Goal: Task Accomplishment & Management: Manage account settings

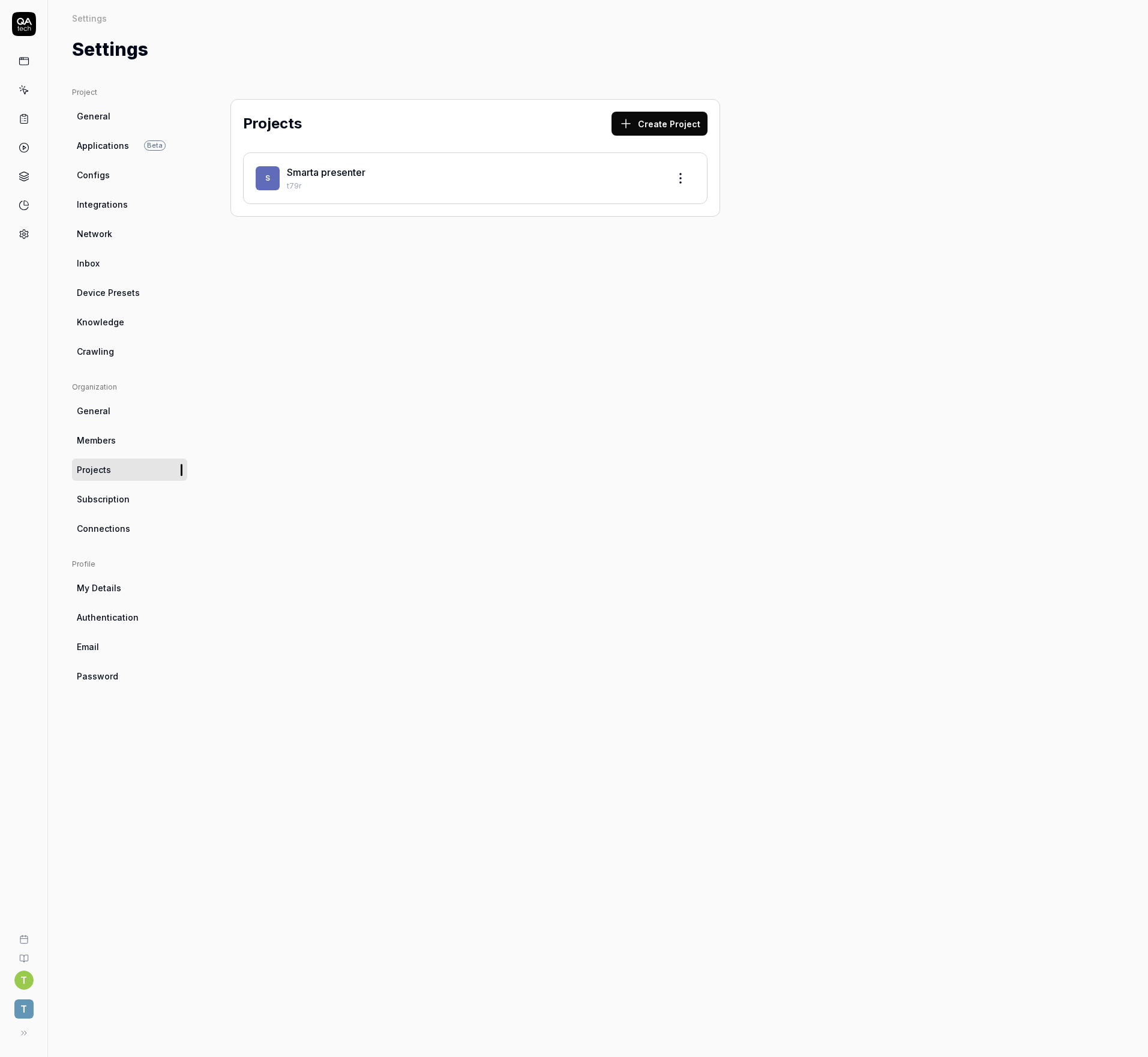
click at [113, 106] on link "General" at bounding box center [129, 116] width 115 height 22
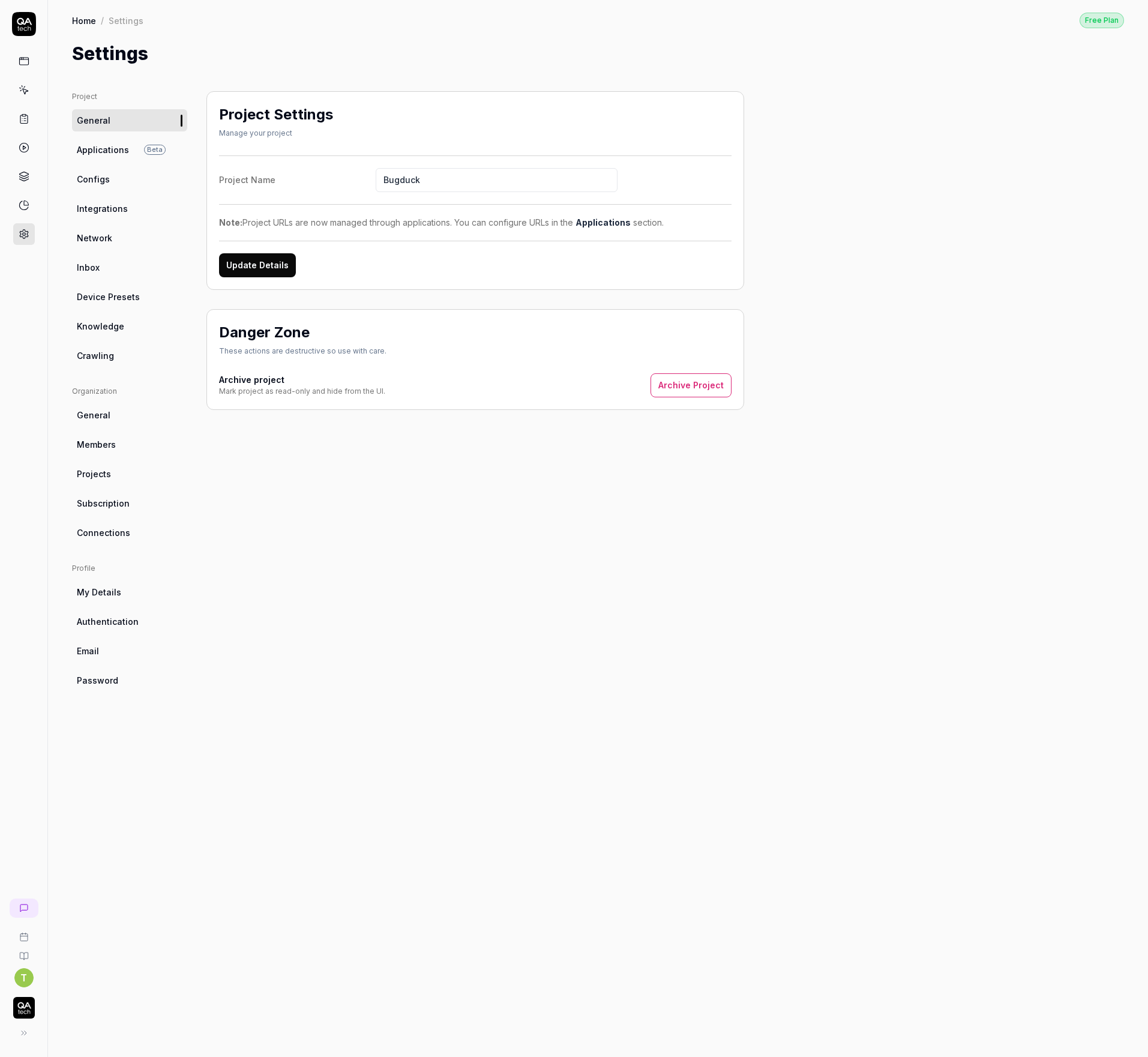
click at [129, 461] on ul "Organization General Members Projects Subscription Connections" at bounding box center [129, 464] width 115 height 158
click at [128, 472] on link "Projects" at bounding box center [129, 474] width 115 height 22
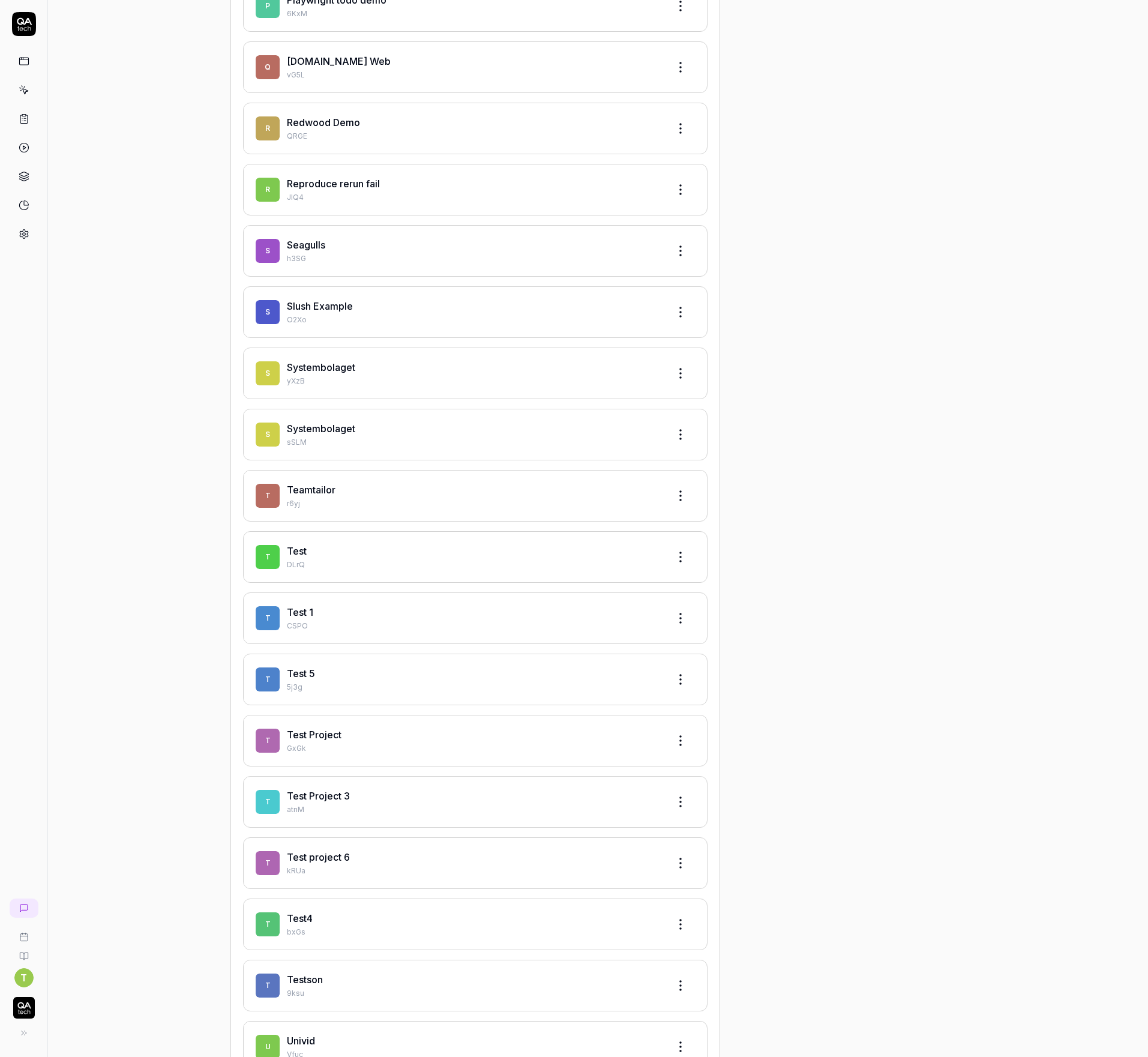
scroll to position [2038, 0]
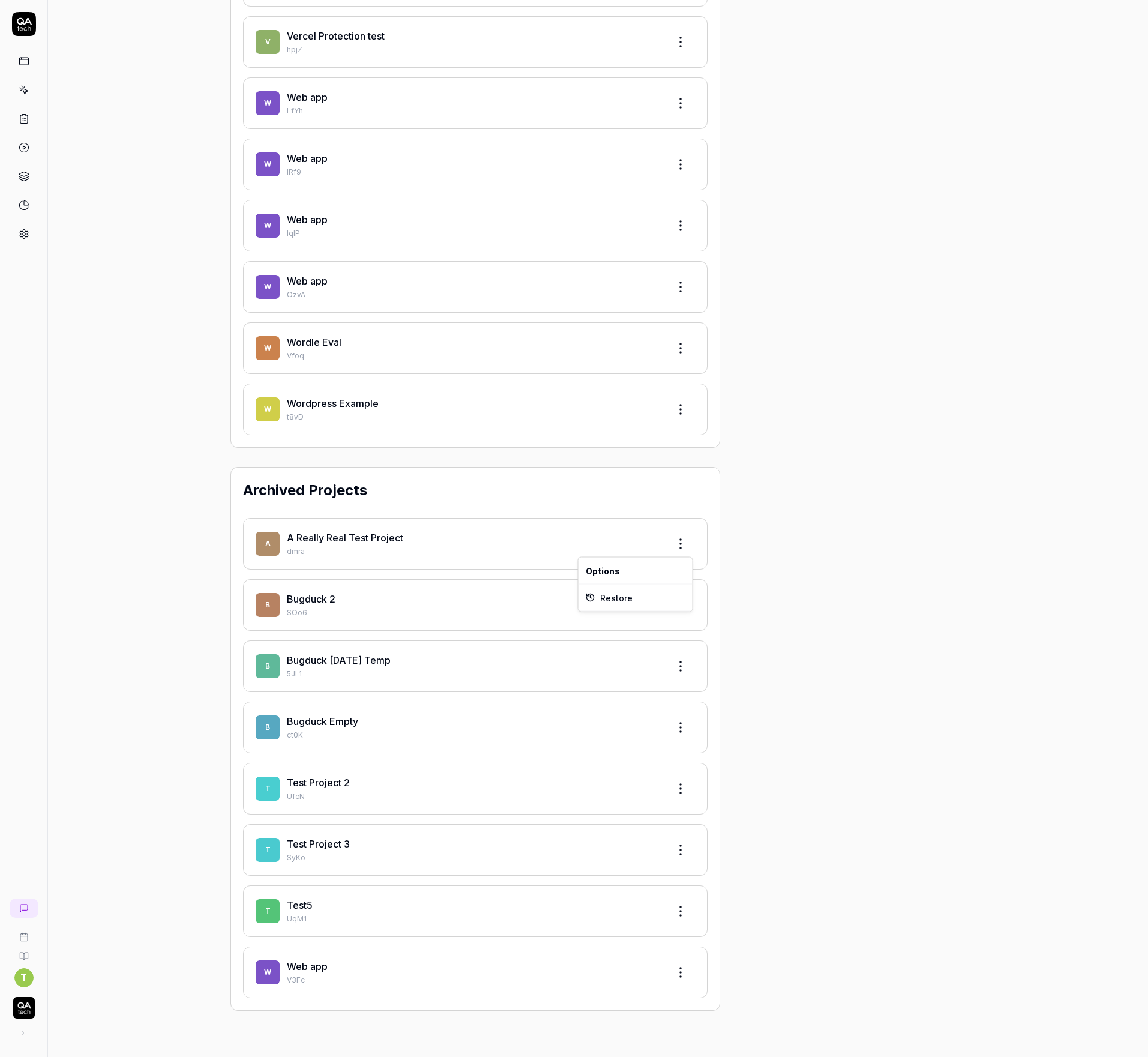
click at [686, 536] on html "T Settings Free Plan Settings Free Plan Settings Project General Applications B…" at bounding box center [574, 528] width 1148 height 1057
click at [789, 387] on html "T Settings Free Plan Settings Free Plan Settings Project General Applications B…" at bounding box center [574, 528] width 1148 height 1057
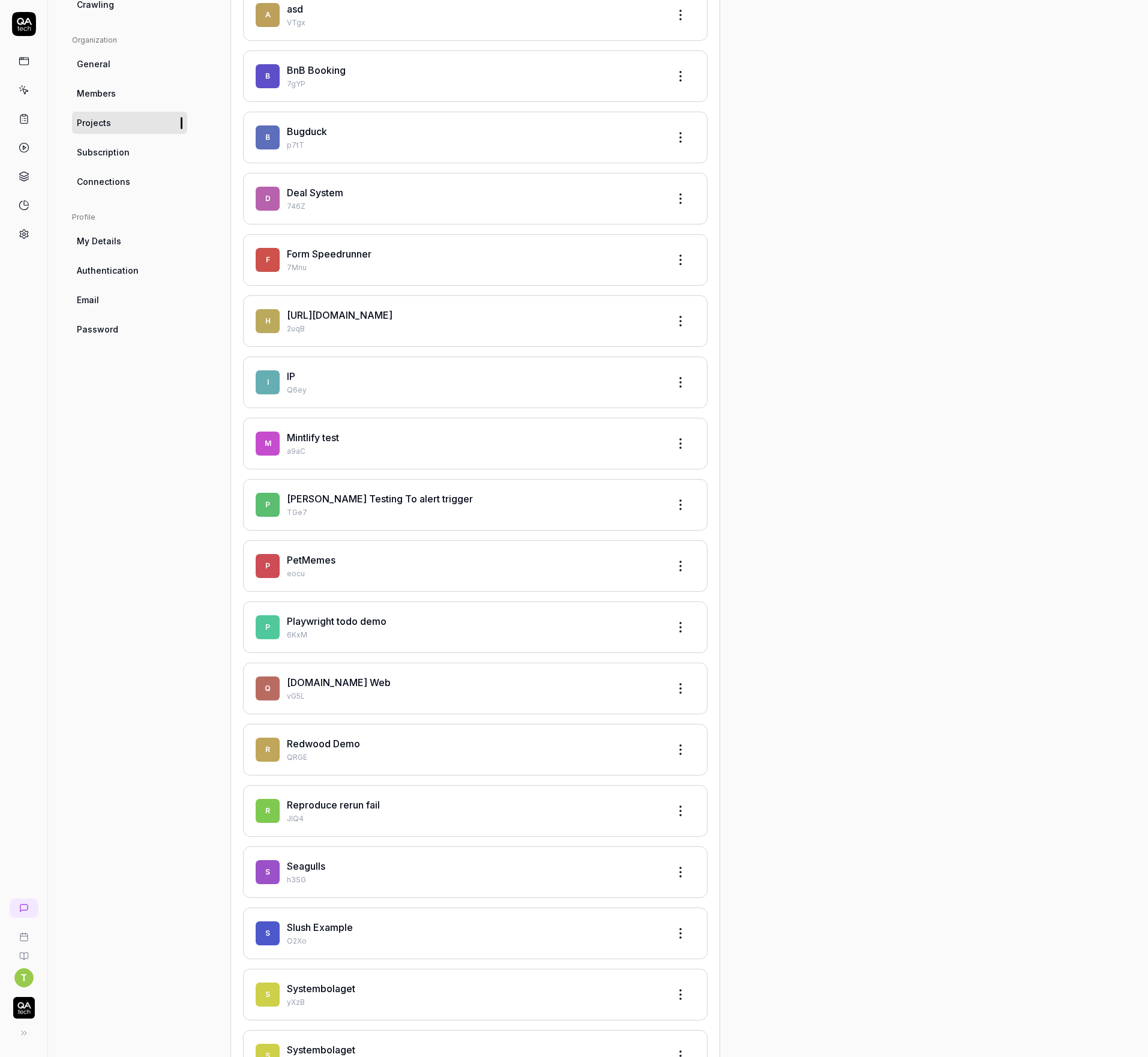
scroll to position [348, 0]
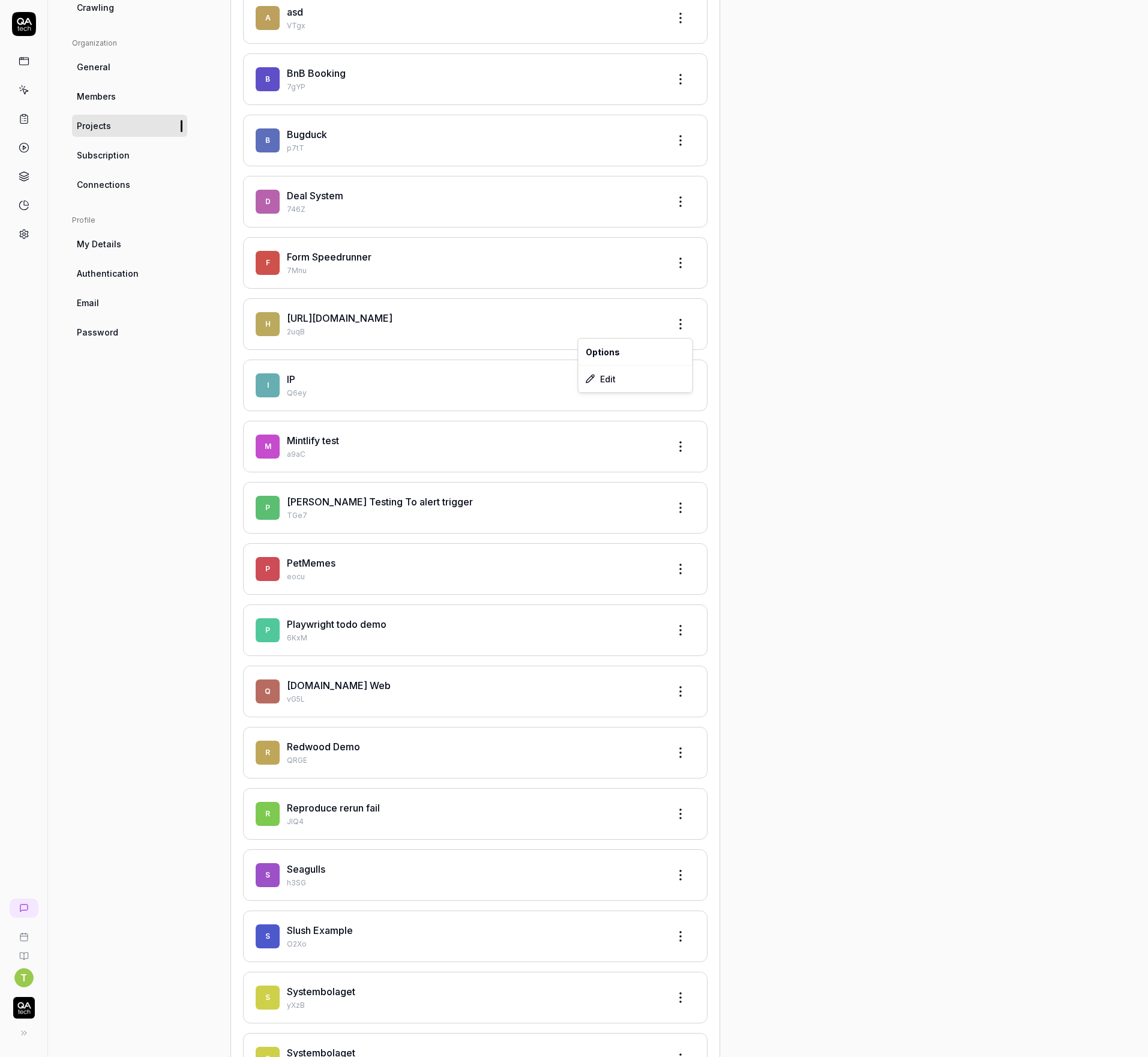
click at [682, 334] on html "T Settings Free Plan Settings Free Plan Settings Project General Applications B…" at bounding box center [574, 528] width 1148 height 1057
click at [633, 383] on div "Edit" at bounding box center [636, 379] width 114 height 26
